Goal: Information Seeking & Learning: Understand process/instructions

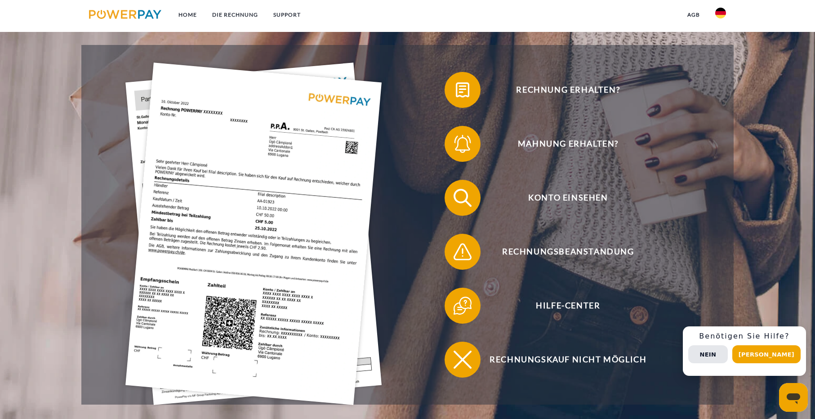
scroll to position [180, 0]
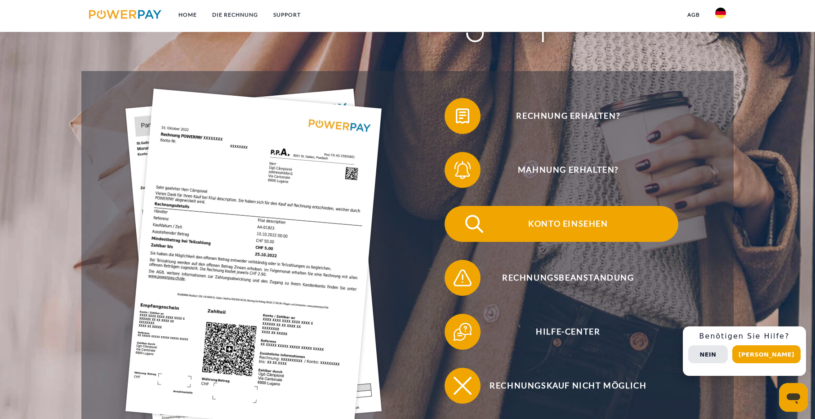
click at [568, 222] on span "Konto einsehen" at bounding box center [568, 224] width 220 height 36
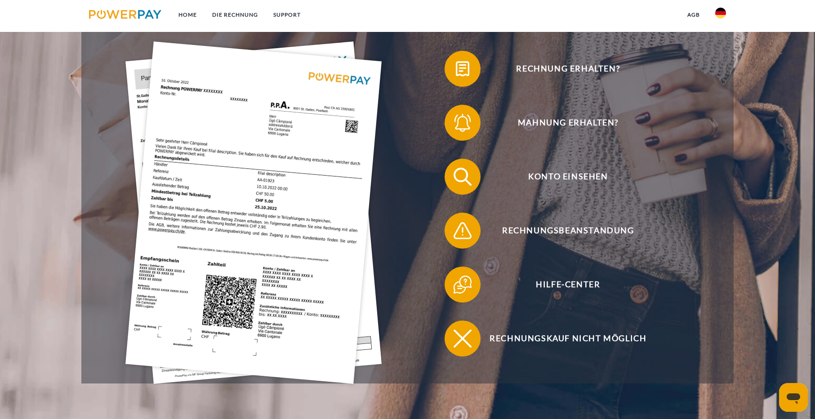
scroll to position [180, 0]
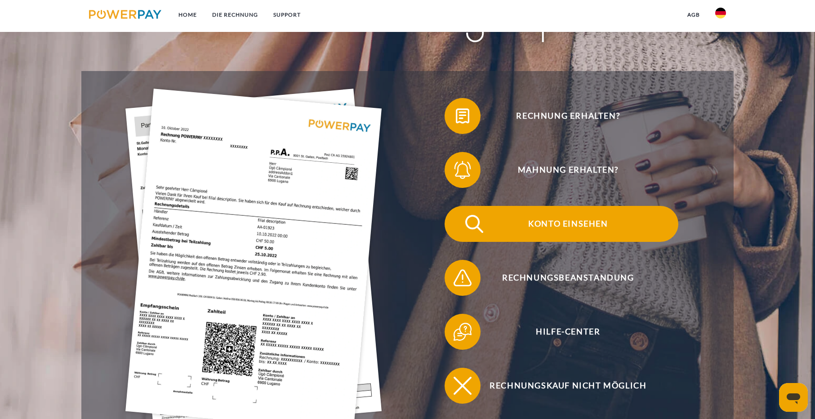
click at [574, 224] on span "Konto einsehen" at bounding box center [568, 224] width 220 height 36
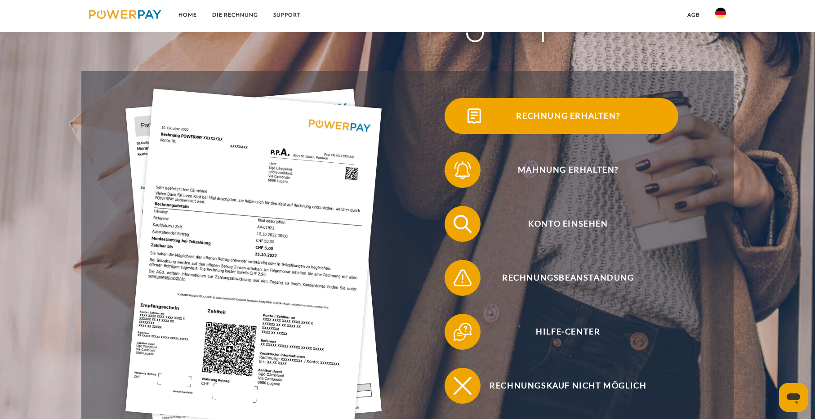
click at [578, 116] on span "Rechnung erhalten?" at bounding box center [568, 116] width 220 height 36
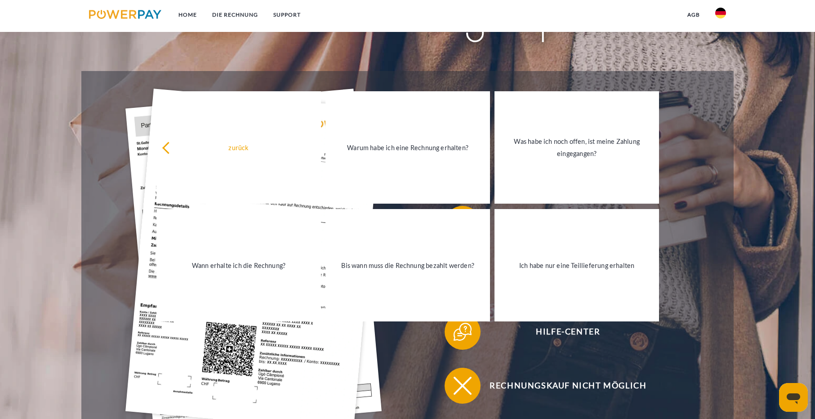
click at [706, 179] on div "Mahnung erhalten?" at bounding box center [561, 170] width 308 height 54
drag, startPoint x: 12, startPoint y: 80, endPoint x: 17, endPoint y: 84, distance: 6.1
click at [13, 81] on header "Home DIE RECHNUNG SUPPORT" at bounding box center [407, 158] width 815 height 676
click at [186, 13] on link "Home" at bounding box center [188, 15] width 34 height 16
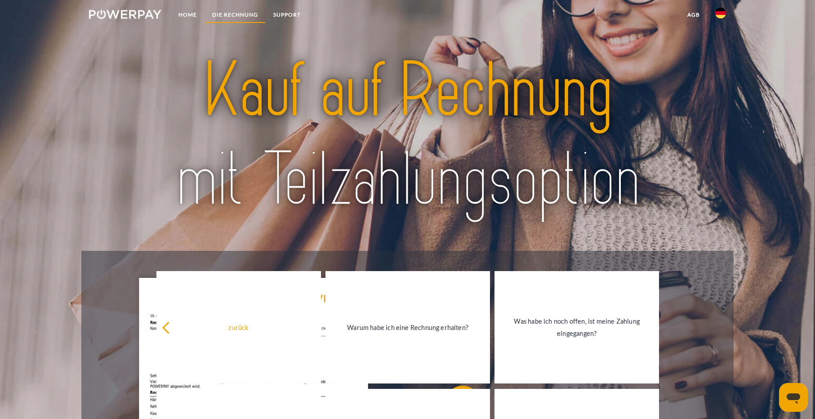
click at [235, 13] on link "DIE RECHNUNG" at bounding box center [235, 15] width 61 height 16
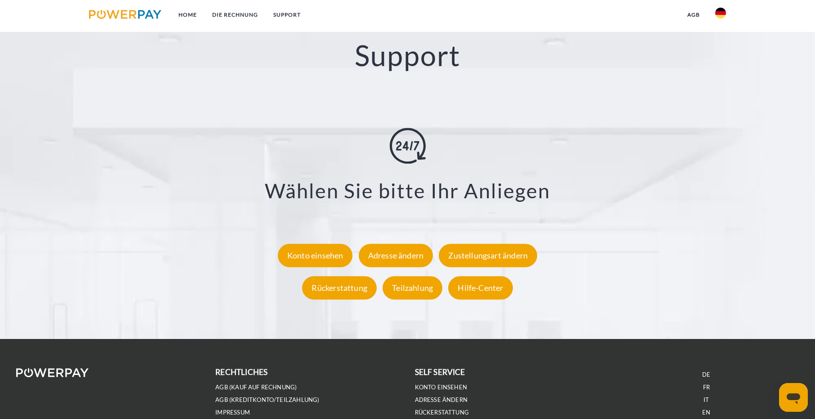
scroll to position [1712, 0]
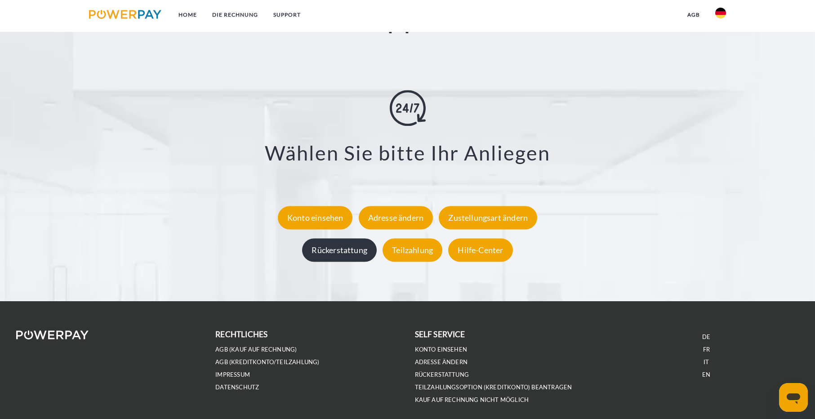
click at [332, 249] on div "Rückerstattung" at bounding box center [339, 249] width 75 height 23
